Goal: Task Accomplishment & Management: Manage account settings

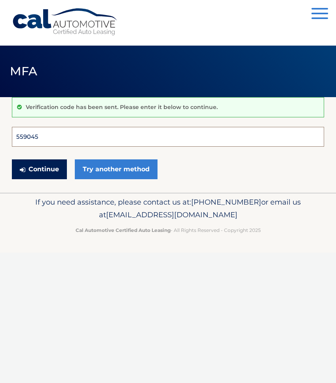
type input "559045"
click at [39, 169] on button "Continue" at bounding box center [39, 169] width 55 height 20
click at [46, 177] on button "Continue" at bounding box center [39, 169] width 55 height 20
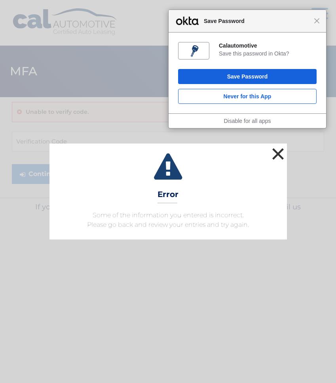
click at [278, 153] on button "×" at bounding box center [279, 154] width 16 height 16
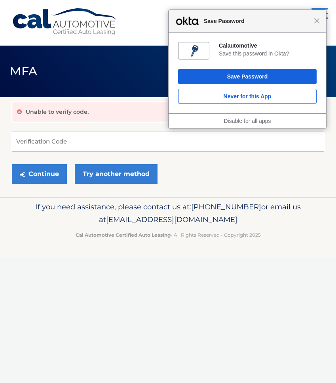
click at [64, 141] on input "Verification Code" at bounding box center [168, 142] width 313 height 20
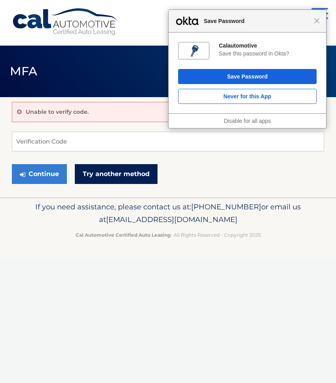
click at [92, 171] on link "Try another method" at bounding box center [116, 174] width 83 height 20
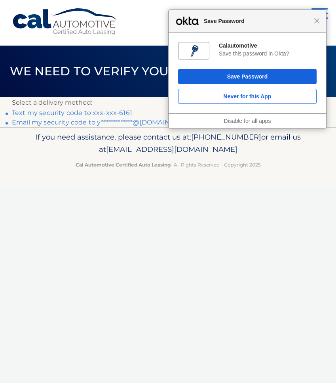
click at [98, 113] on link "Text my security code to xxx-xxx-6161" at bounding box center [72, 113] width 120 height 8
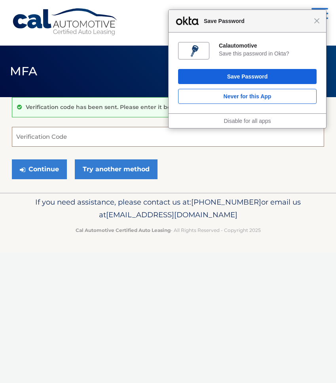
click at [84, 137] on input "Verification Code" at bounding box center [168, 137] width 313 height 20
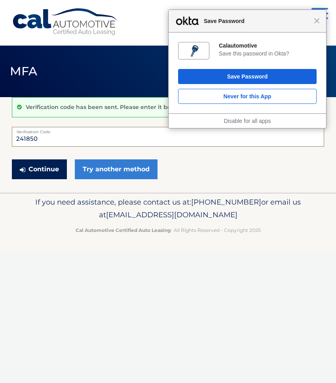
type input "241850"
click at [53, 169] on button "Continue" at bounding box center [39, 169] width 55 height 20
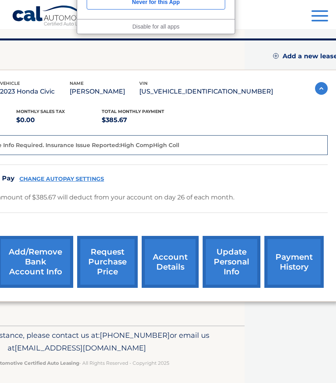
scroll to position [95, 0]
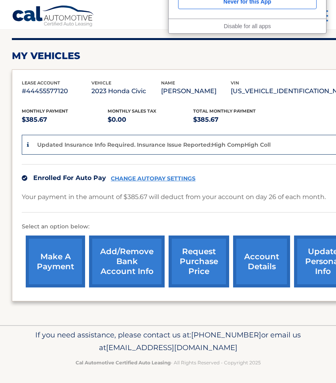
click at [26, 143] on div "Updated Insurance Info Required. Insurance Issue Reported:High CompHigh Coll" at bounding box center [221, 145] width 398 height 20
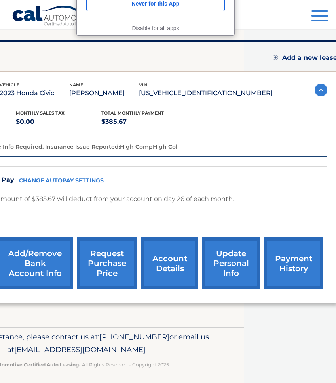
scroll to position [93, 92]
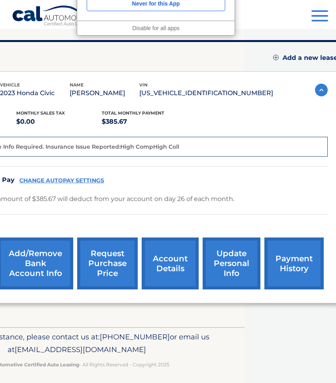
click at [111, 259] on link "request purchase price" at bounding box center [107, 263] width 61 height 52
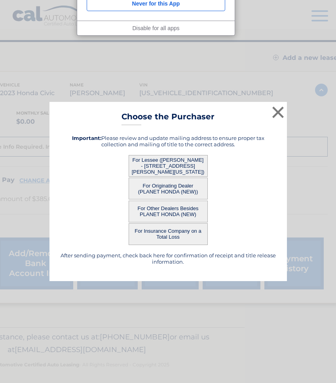
click at [171, 163] on button "For Lessee (YASMINE QUINONES - 6404 HUDSON AVE, APT22, WEST NEW YORK, NJ 07093)" at bounding box center [168, 166] width 79 height 22
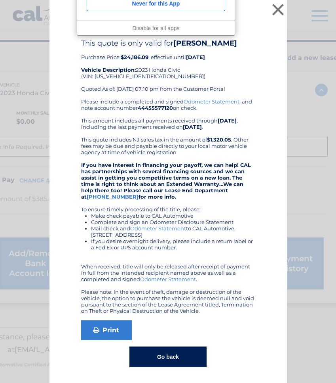
scroll to position [0, 0]
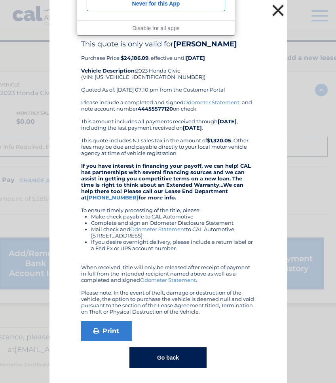
click at [279, 10] on button "×" at bounding box center [279, 10] width 16 height 16
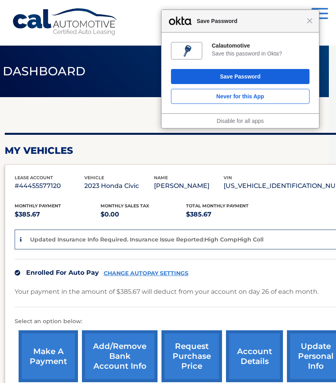
scroll to position [0, 7]
click at [311, 17] on div "Close Save Password" at bounding box center [241, 21] width 158 height 23
click at [311, 21] on span "Close" at bounding box center [310, 21] width 6 height 6
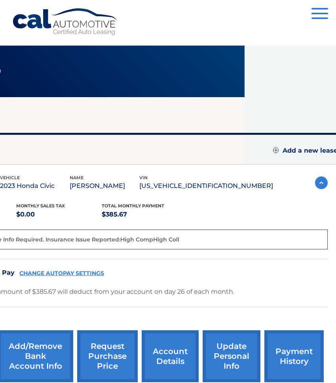
scroll to position [0, 92]
click at [326, 17] on button "Menu" at bounding box center [320, 14] width 17 height 13
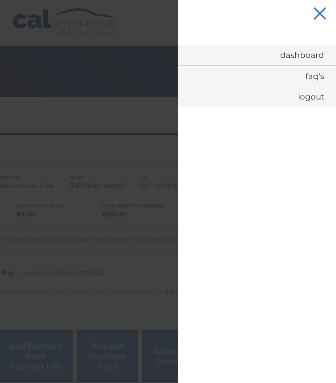
click at [322, 13] on button "Menu" at bounding box center [320, 14] width 17 height 13
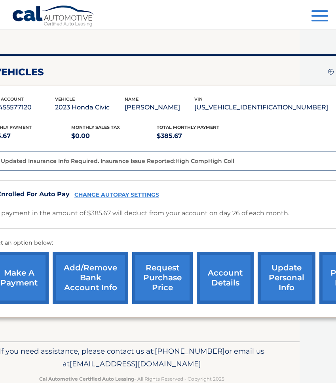
scroll to position [78, 26]
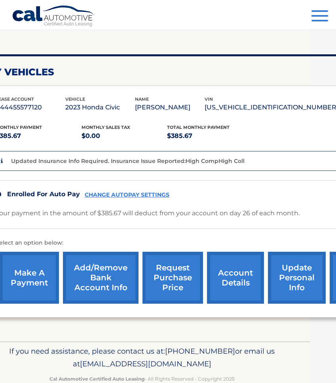
click at [176, 160] on p "Updated Insurance Info Required. Insurance Issue Reported:High CompHigh Coll" at bounding box center [128, 160] width 234 height 7
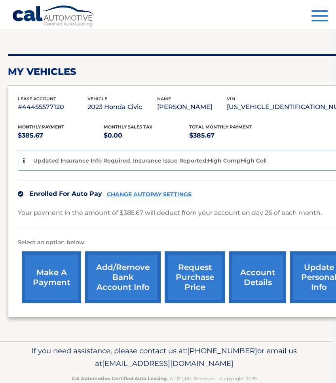
scroll to position [79, 0]
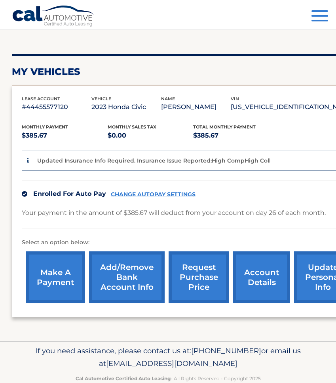
click at [25, 160] on div "Updated Insurance Info Required. Insurance Issue Reported:High CompHigh Coll" at bounding box center [221, 161] width 398 height 20
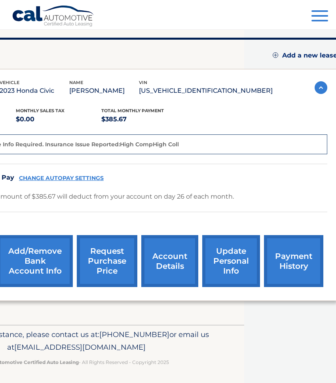
scroll to position [95, 92]
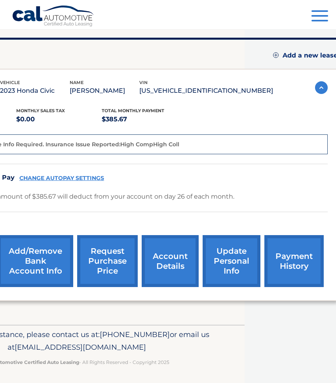
click at [233, 262] on link "update personal info" at bounding box center [232, 261] width 58 height 52
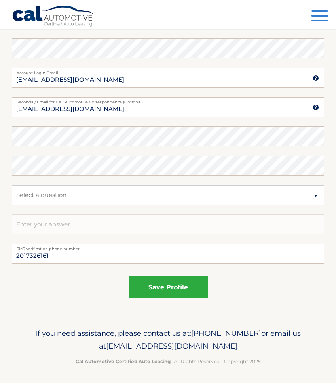
scroll to position [380, 0]
